Goal: Navigation & Orientation: Go to known website

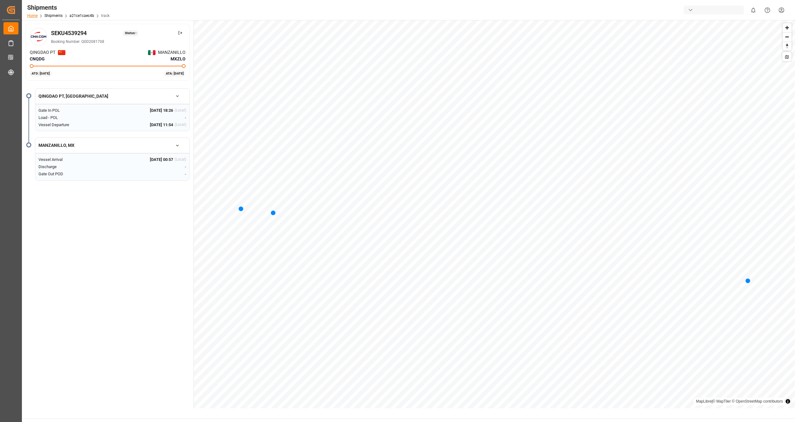
click at [36, 14] on link "Home" at bounding box center [32, 15] width 10 height 4
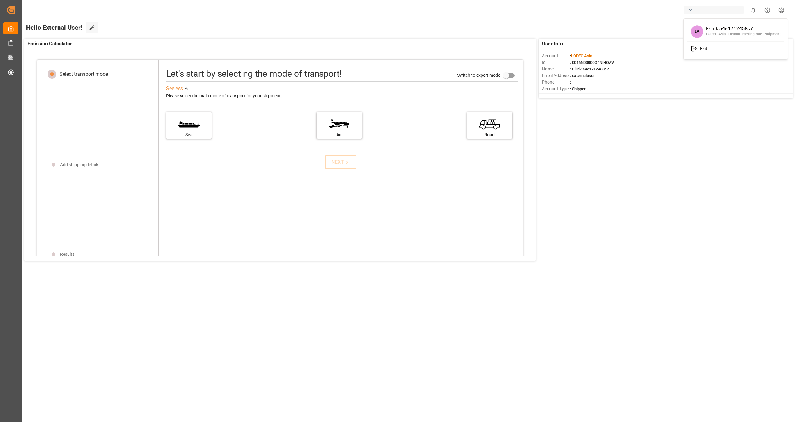
click at [780, 11] on html "Created by potrace 1.15, written by Peter Selinger 2001-2017 Created by potrace…" at bounding box center [398, 211] width 796 height 422
click at [698, 47] on span "Exit" at bounding box center [702, 49] width 10 height 6
